Goal: Task Accomplishment & Management: Use online tool/utility

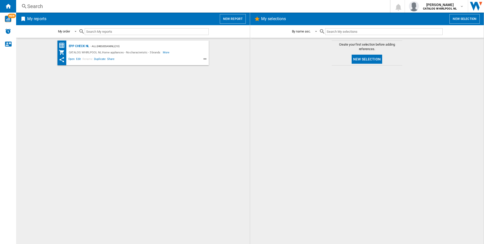
click at [235, 17] on button "New report" at bounding box center [233, 19] width 26 height 10
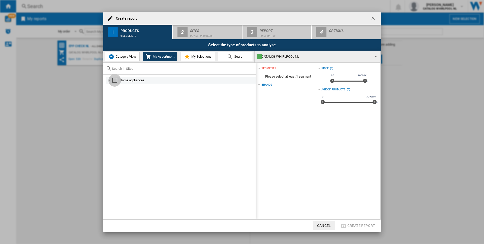
click at [113, 81] on div "Select" at bounding box center [114, 80] width 5 height 5
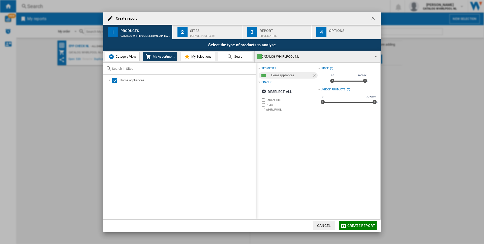
click at [196, 33] on div "Default profile (6)" at bounding box center [215, 34] width 50 height 5
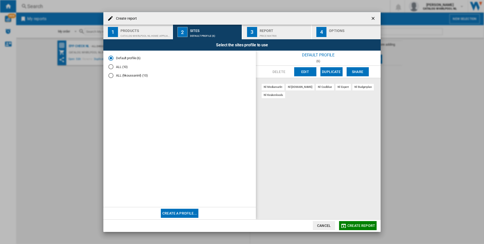
click at [118, 68] on md-radio-button "ALL (10)" at bounding box center [179, 67] width 142 height 5
click at [112, 56] on div "Default profile (6)" at bounding box center [110, 58] width 5 height 5
click at [120, 66] on md-radio-button "ALL (10)" at bounding box center [179, 67] width 142 height 5
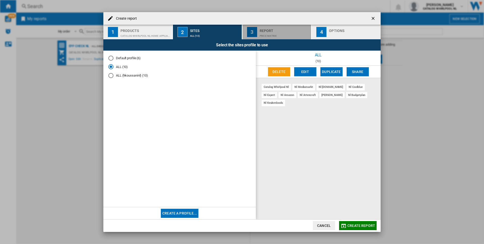
click at [274, 36] on div "Price Matrix" at bounding box center [285, 34] width 50 height 5
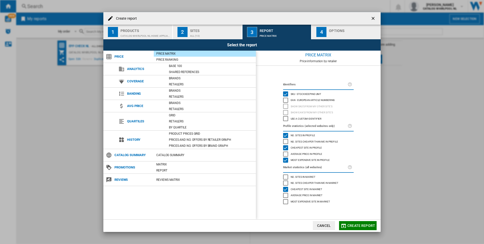
click at [334, 32] on div "button" at bounding box center [354, 34] width 50 height 5
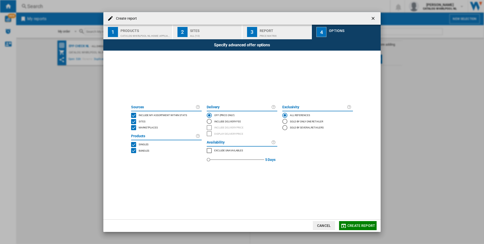
click at [358, 226] on span "Create report" at bounding box center [362, 226] width 28 height 4
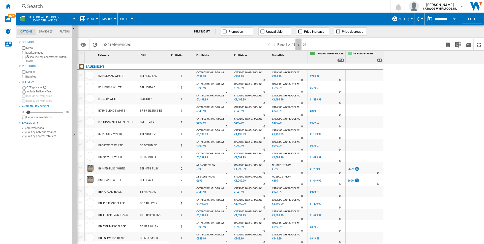
click at [299, 44] on ng-md-icon "Next page" at bounding box center [299, 45] width 6 height 6
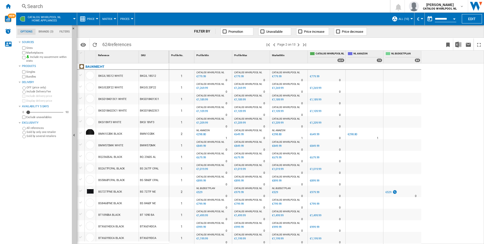
click at [438, 62] on div "Profile No. 1 Profile Min 1 Profile Max 1 Market Min 1 CATALOG WHIRLPOOL NL 624…" at bounding box center [326, 57] width 315 height 13
click at [430, 55] on div "Profile No. 1 Profile Min 1 Profile Max 1 Market Min 1 CATALOG WHIRLPOOL NL 624…" at bounding box center [326, 57] width 315 height 13
click at [468, 17] on button "Edit" at bounding box center [472, 18] width 20 height 9
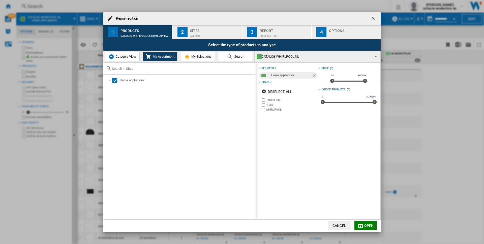
click at [267, 100] on label "BAUKNECHT" at bounding box center [292, 100] width 52 height 4
click at [269, 104] on label "INDESIT" at bounding box center [292, 105] width 52 height 4
click at [371, 226] on span "Open" at bounding box center [369, 226] width 10 height 4
